Goal: Task Accomplishment & Management: Use online tool/utility

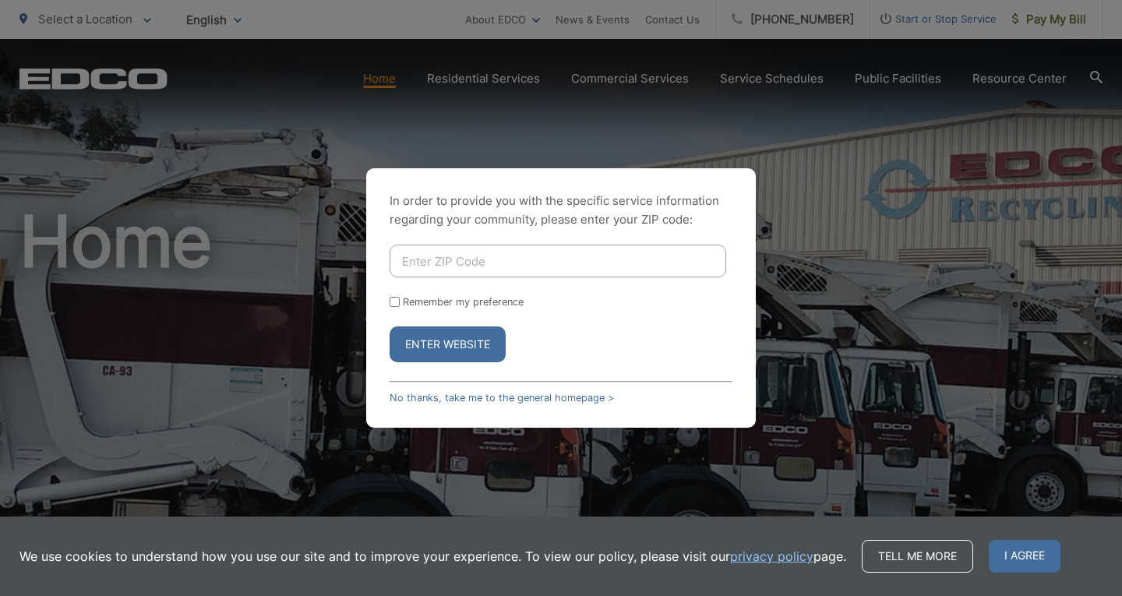
click at [428, 266] on input "Enter ZIP Code" at bounding box center [558, 261] width 337 height 33
type input "92020"
click at [473, 337] on button "Enter Website" at bounding box center [448, 345] width 116 height 36
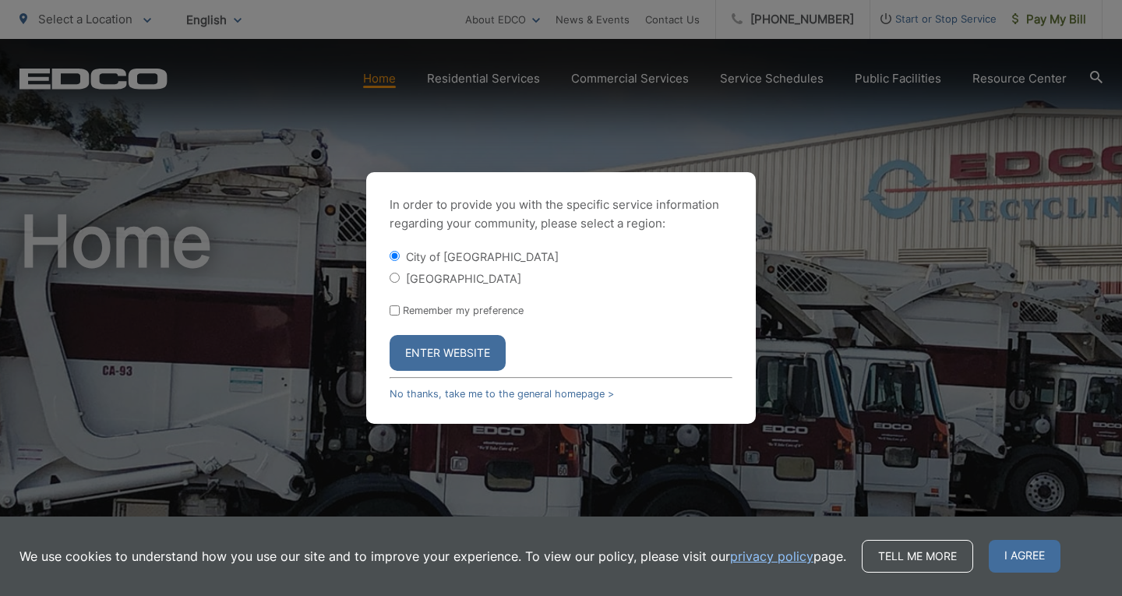
click at [443, 343] on button "Enter Website" at bounding box center [448, 353] width 116 height 36
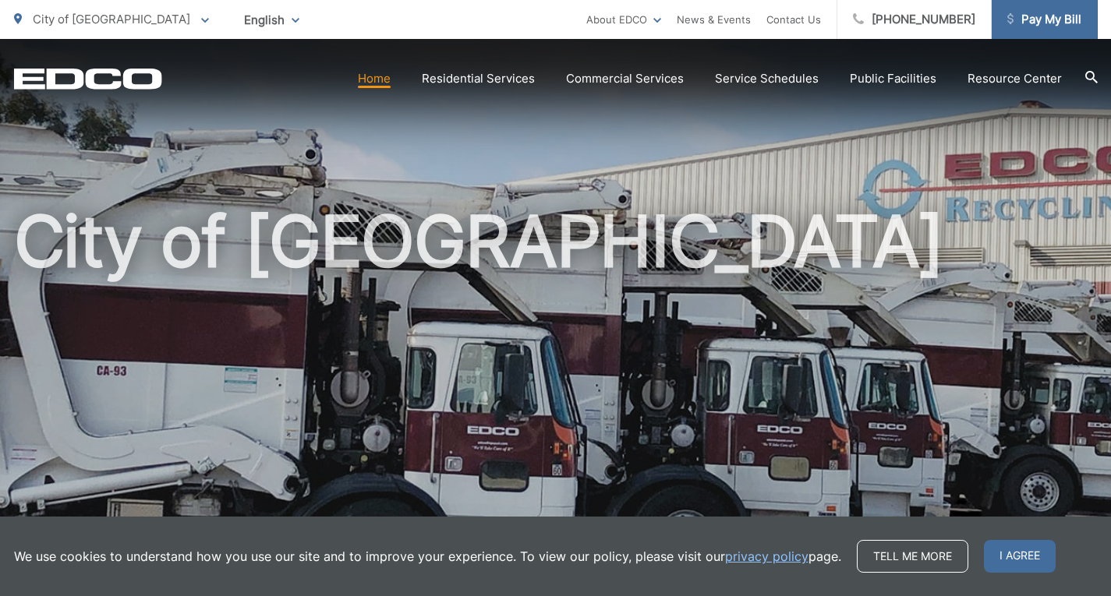
click at [1043, 19] on span "Pay My Bill" at bounding box center [1044, 19] width 74 height 19
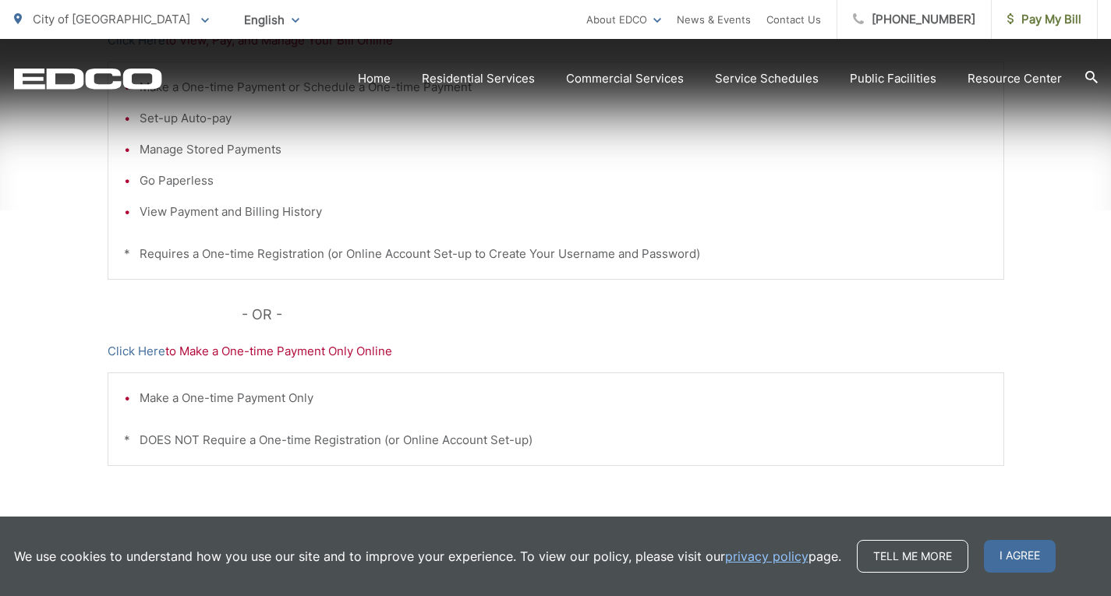
scroll to position [512, 0]
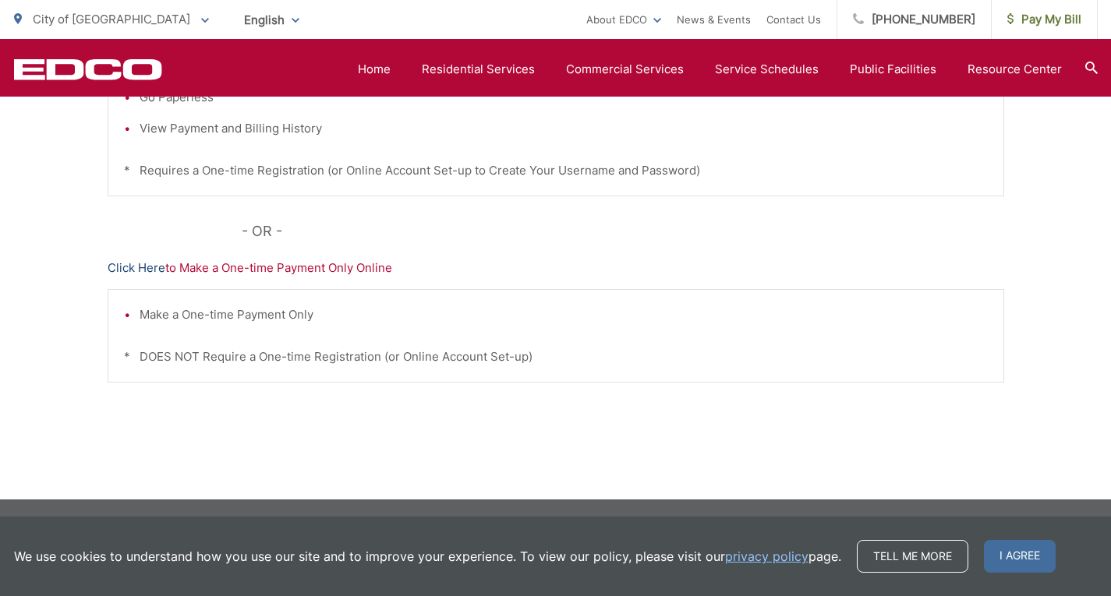
click at [133, 270] on link "Click Here" at bounding box center [137, 268] width 58 height 19
